Goal: Find specific page/section: Find specific page/section

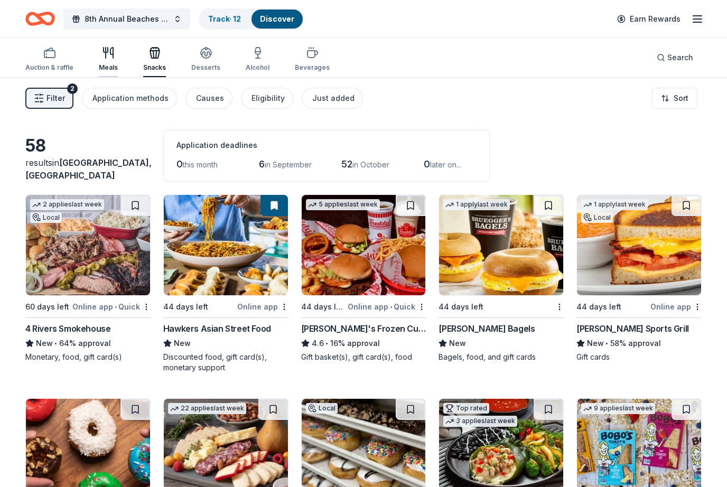
click at [111, 56] on icon "button" at bounding box center [108, 52] width 13 height 13
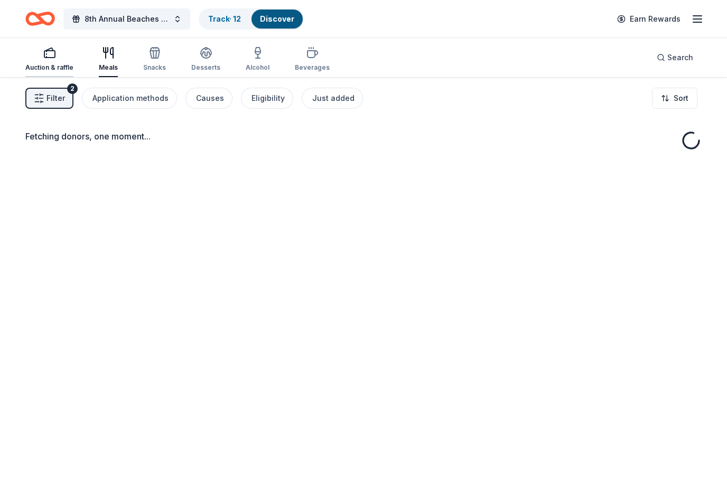
click at [44, 60] on div "Auction & raffle" at bounding box center [49, 58] width 48 height 25
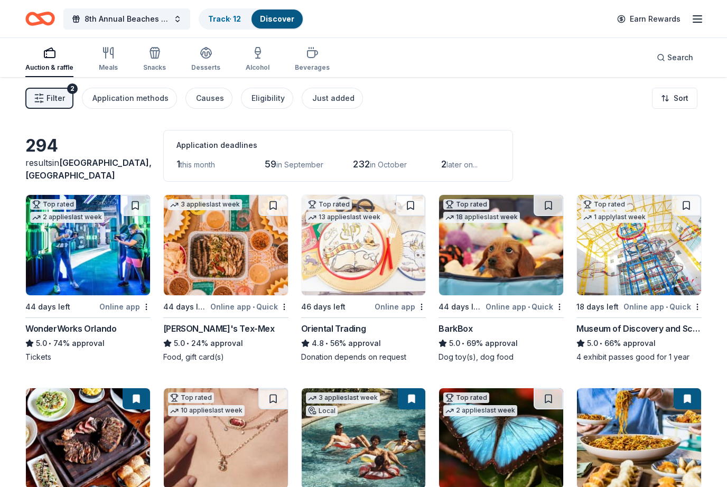
click at [44, 16] on icon "Home" at bounding box center [40, 18] width 30 height 25
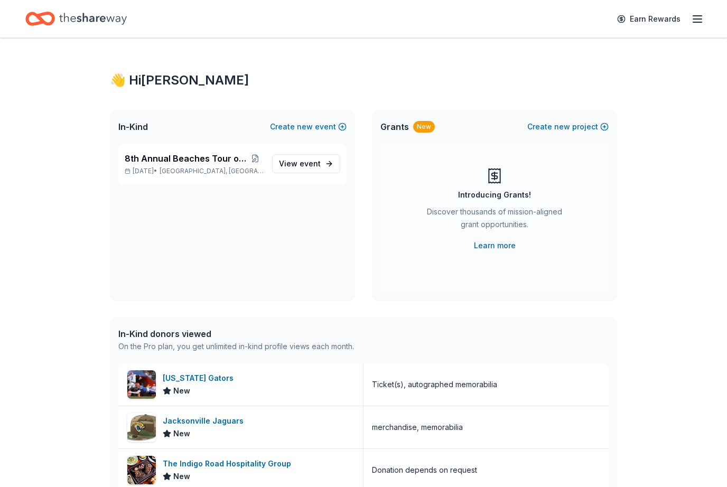
click at [698, 17] on icon "button" at bounding box center [697, 19] width 13 height 13
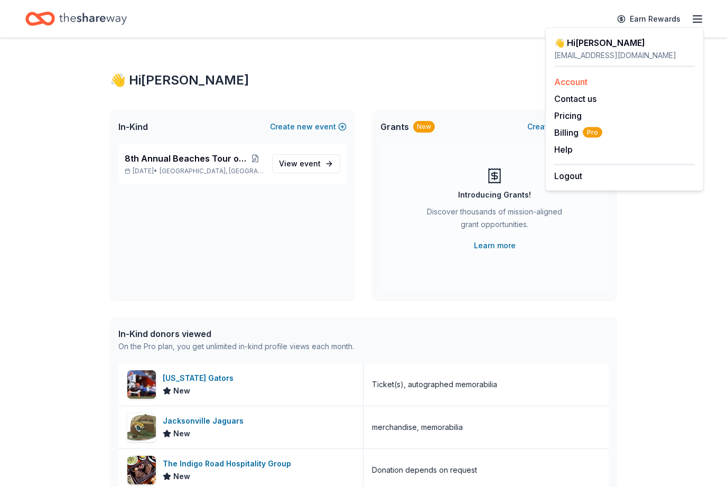
click at [585, 81] on link "Account" at bounding box center [570, 82] width 33 height 11
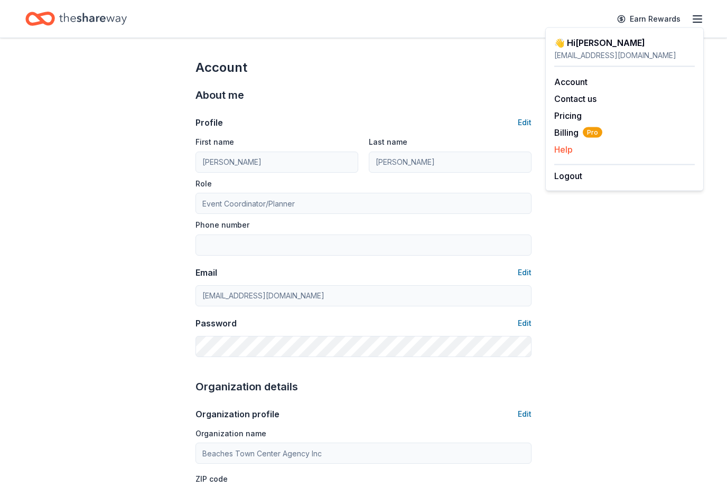
click at [571, 149] on button "Help" at bounding box center [563, 149] width 18 height 13
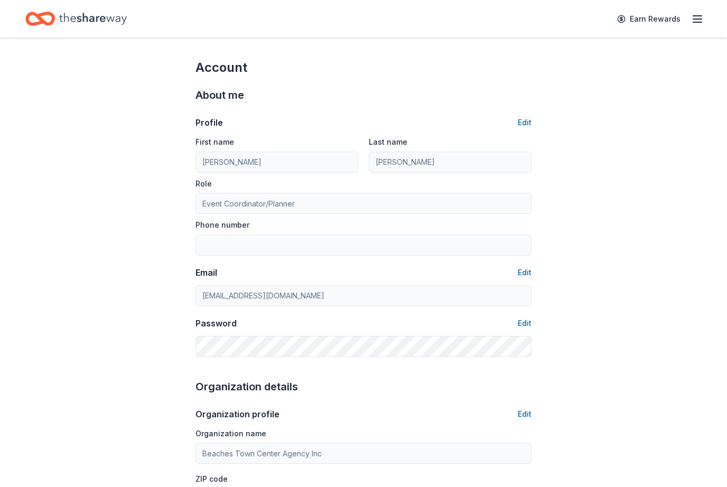
click at [49, 23] on icon "Home" at bounding box center [45, 18] width 16 height 11
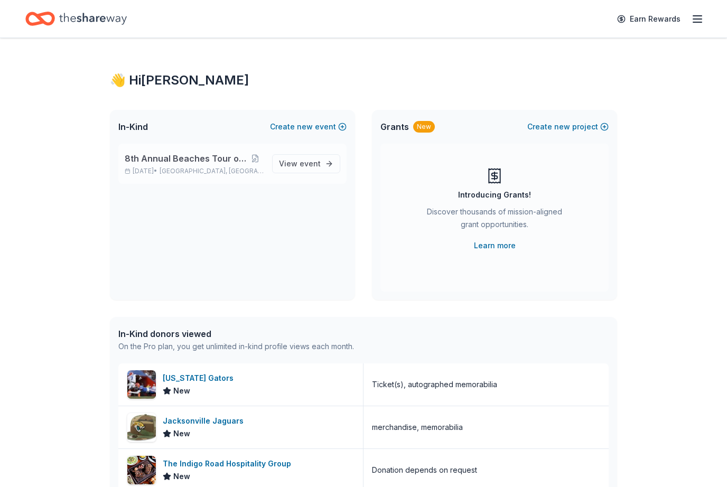
click at [196, 165] on div "8th Annual Beaches Tour of Homes [DATE] • [GEOGRAPHIC_DATA], [GEOGRAPHIC_DATA]" at bounding box center [194, 163] width 139 height 23
